Goal: Information Seeking & Learning: Learn about a topic

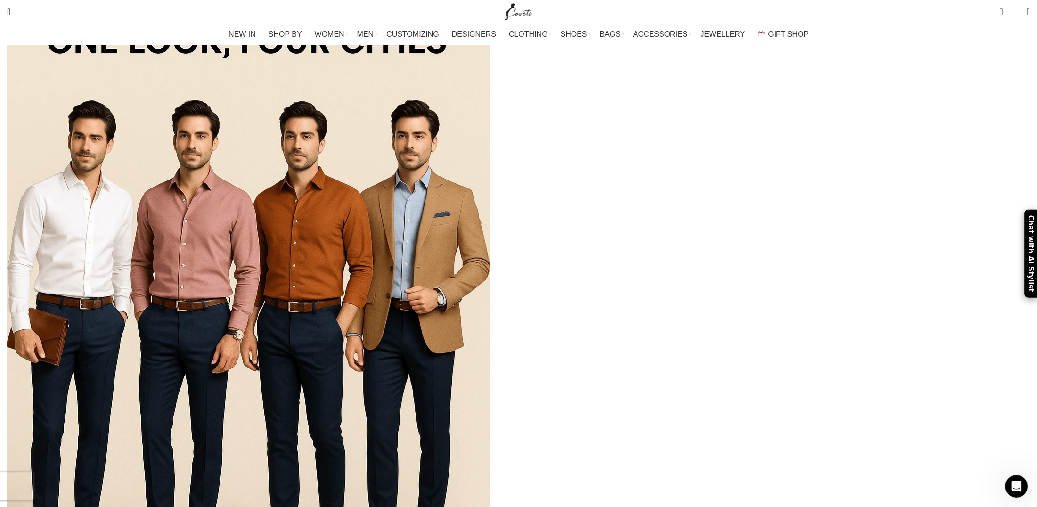
scroll to position [309, 0]
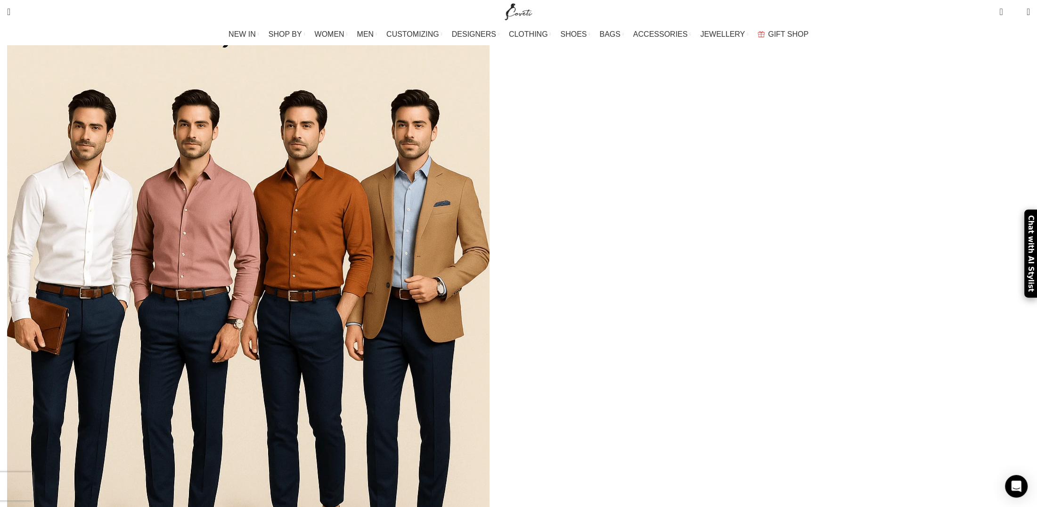
scroll to position [298, 0]
